Goal: Information Seeking & Learning: Learn about a topic

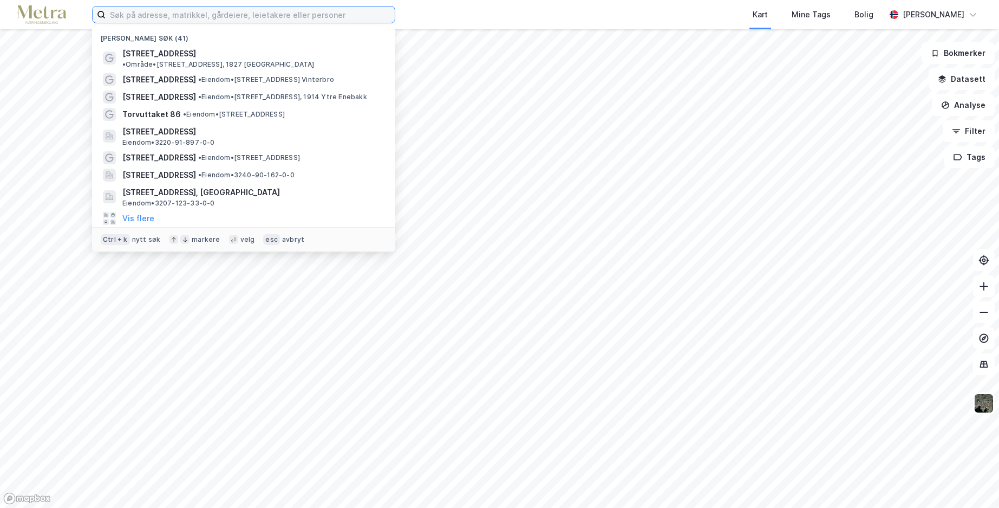
click at [140, 12] on input at bounding box center [250, 15] width 289 height 16
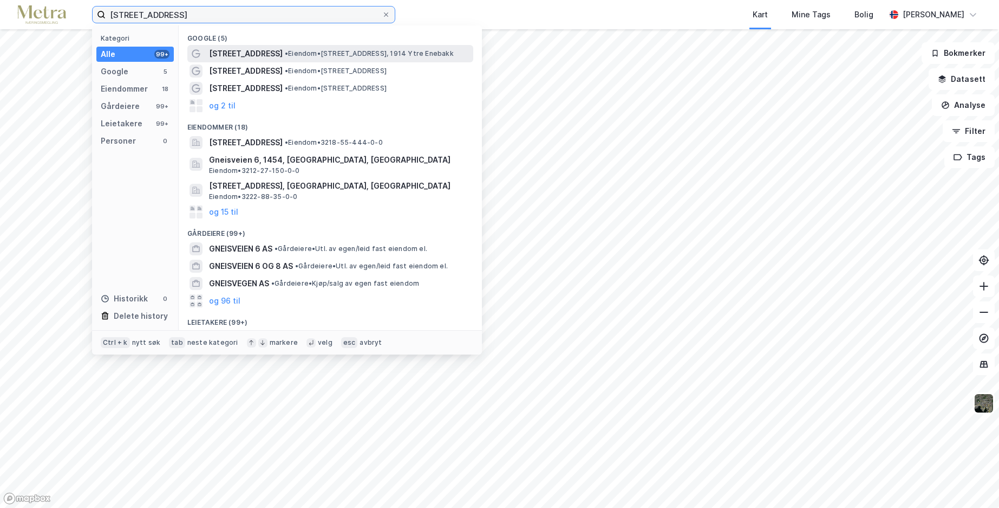
type input "[STREET_ADDRESS]"
click at [285, 50] on span "• Eiendom • [STREET_ADDRESS], 1914 Ytre Enebakk" at bounding box center [369, 53] width 169 height 9
